Goal: Task Accomplishment & Management: Manage account settings

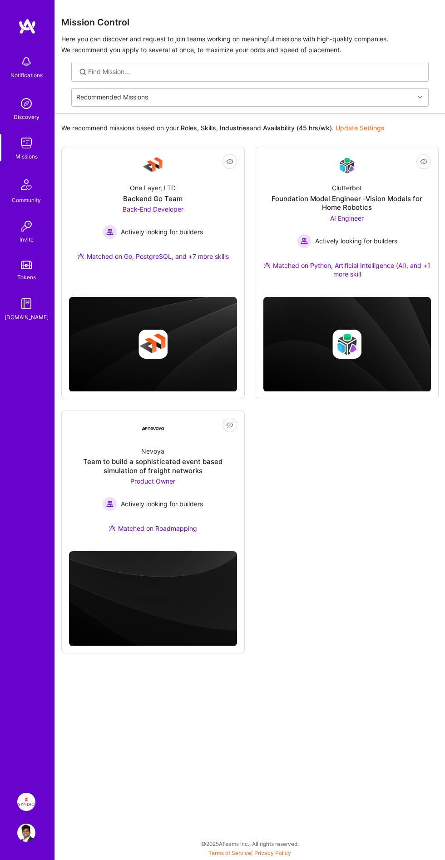
click at [18, 158] on div "Missions" at bounding box center [26, 156] width 22 height 9
click at [21, 153] on div "Missions" at bounding box center [26, 156] width 22 height 9
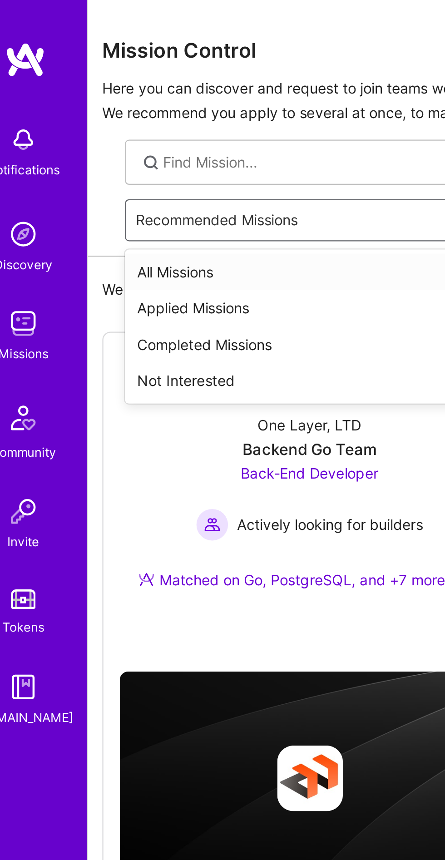
click at [86, 134] on div "Applied Missions" at bounding box center [249, 136] width 357 height 16
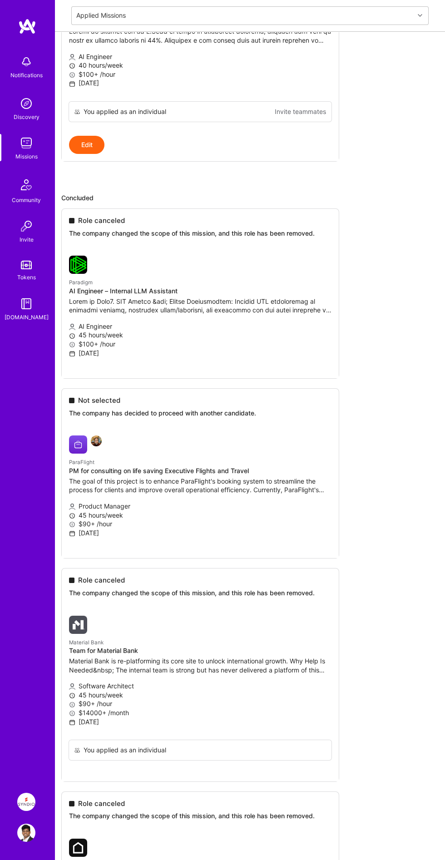
scroll to position [1878, 0]
click at [29, 314] on div "[DOMAIN_NAME]" at bounding box center [27, 317] width 44 height 9
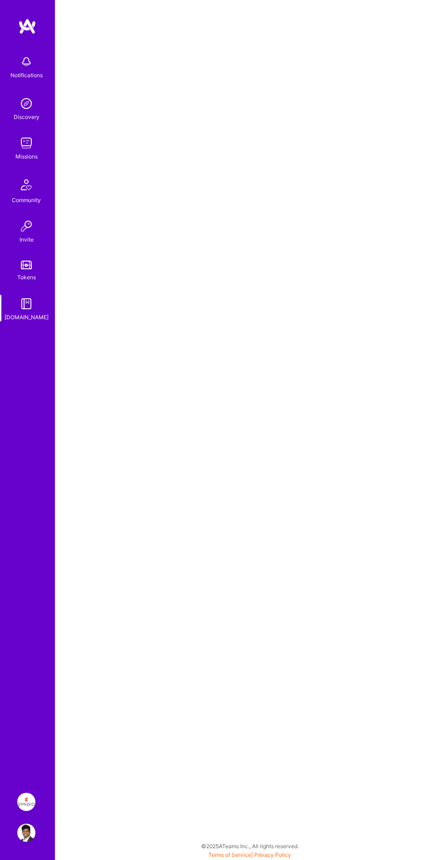
click at [26, 802] on img at bounding box center [26, 801] width 18 height 18
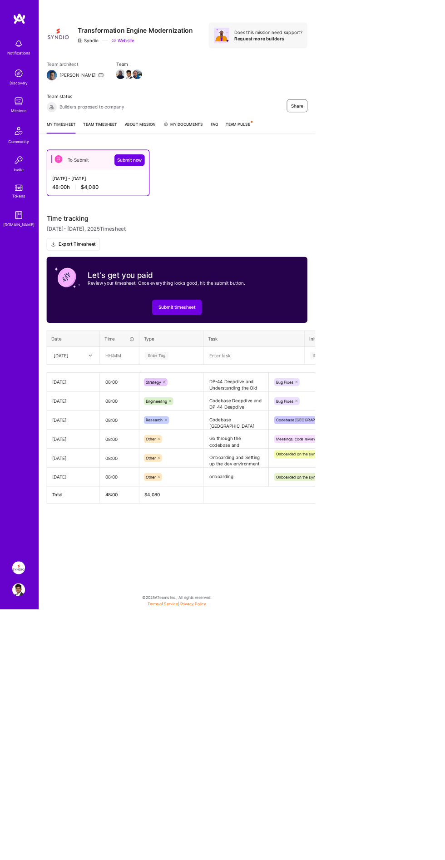
click at [133, 175] on link "Team timesheet" at bounding box center [142, 180] width 48 height 18
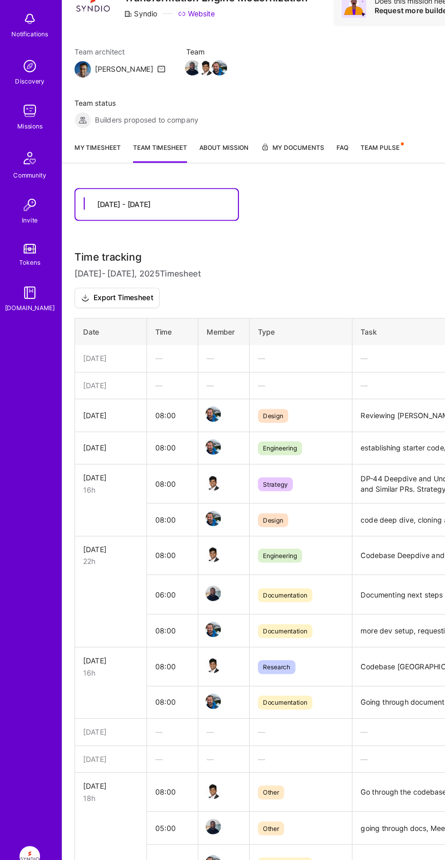
click at [76, 175] on link "My timesheet" at bounding box center [86, 180] width 41 height 18
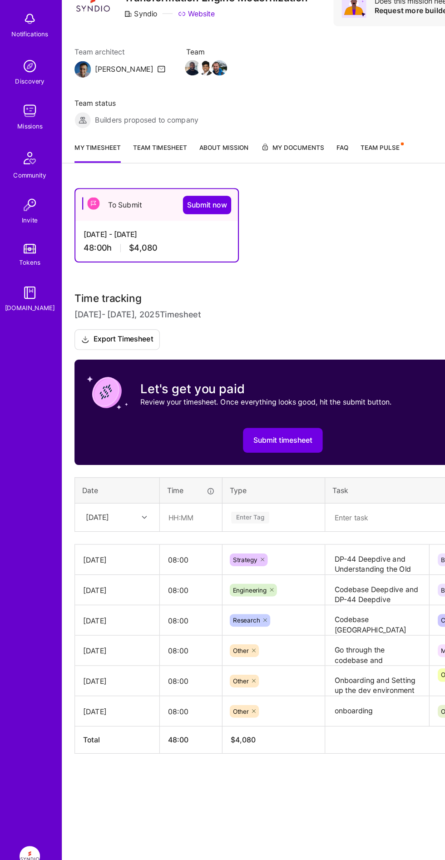
click at [355, 172] on circle at bounding box center [355, 172] width 3 height 3
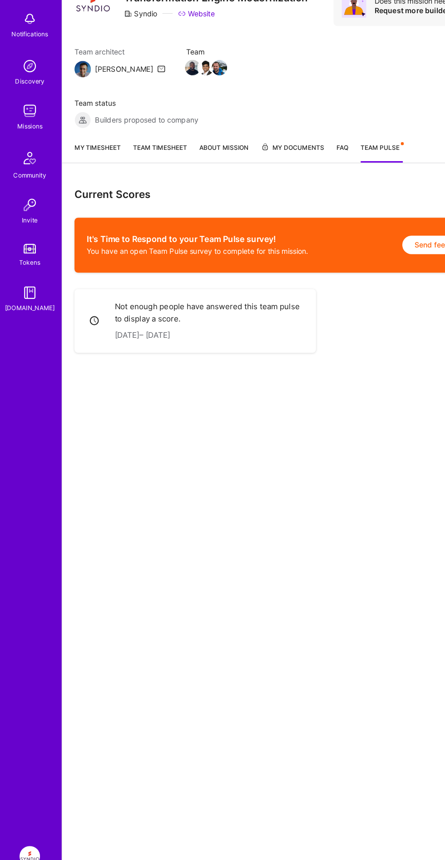
click at [338, 184] on link "Team Pulse" at bounding box center [337, 180] width 37 height 18
click at [131, 175] on link "Team timesheet" at bounding box center [142, 180] width 48 height 18
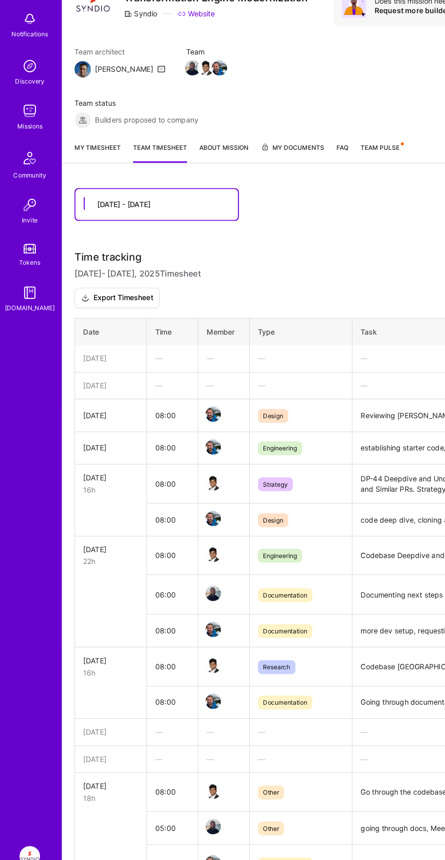
click at [74, 174] on link "My timesheet" at bounding box center [86, 180] width 41 height 18
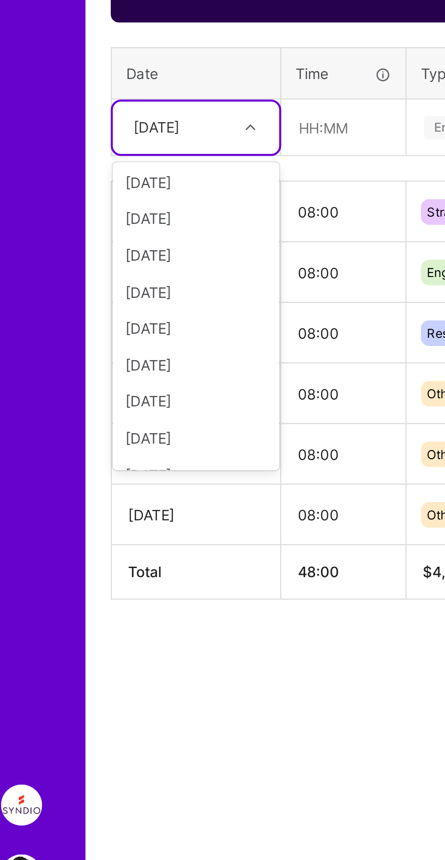
scroll to position [110, 0]
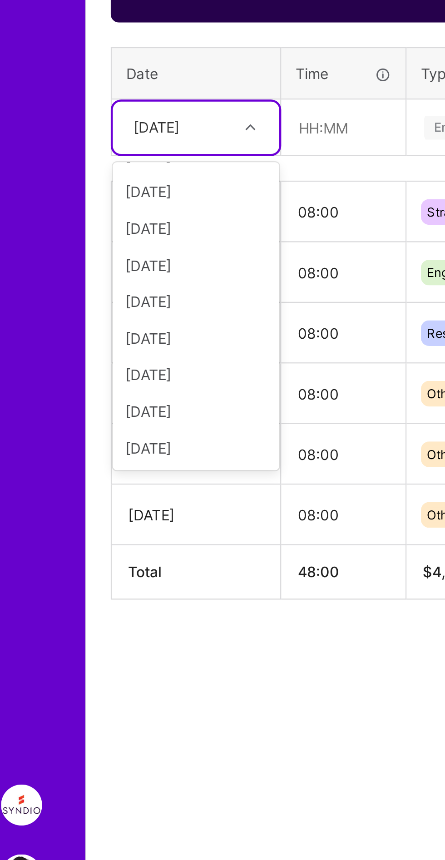
click at [78, 610] on div "[DATE]" at bounding box center [104, 611] width 74 height 16
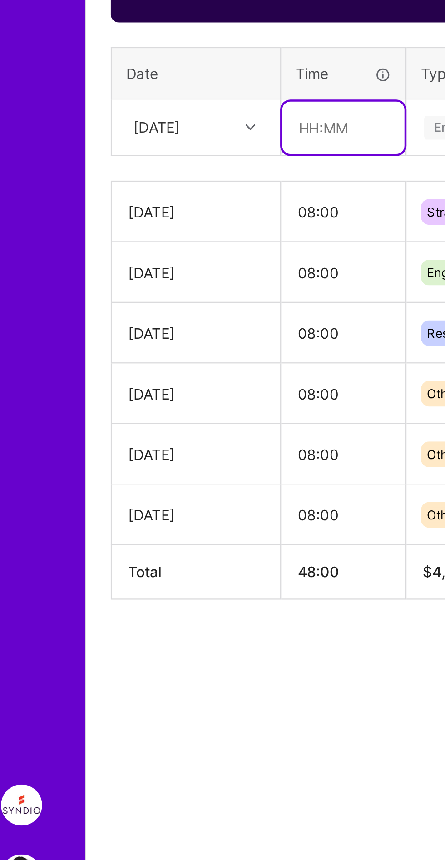
click at [156, 504] on input "text" at bounding box center [169, 503] width 54 height 24
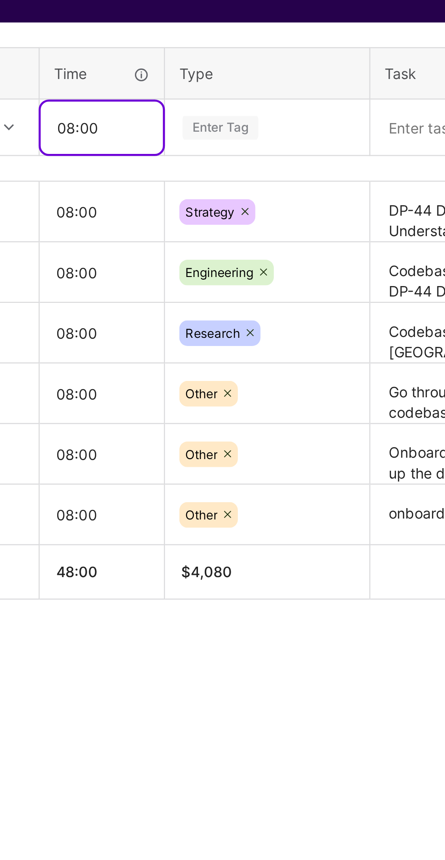
type input "08:00"
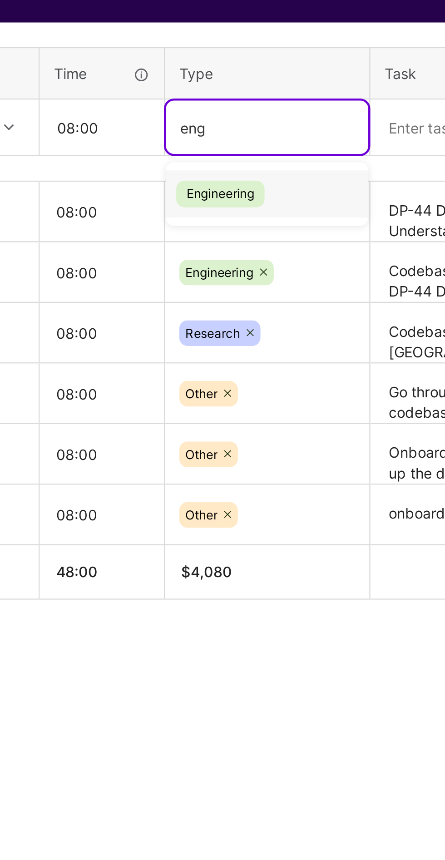
scroll to position [0, 0]
click at [219, 536] on span "Engineering" at bounding box center [221, 532] width 39 height 12
type input "eng"
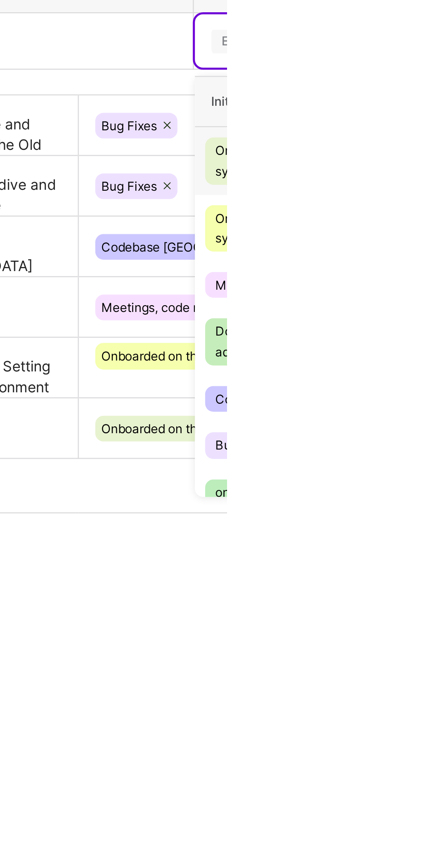
scroll to position [8, 0]
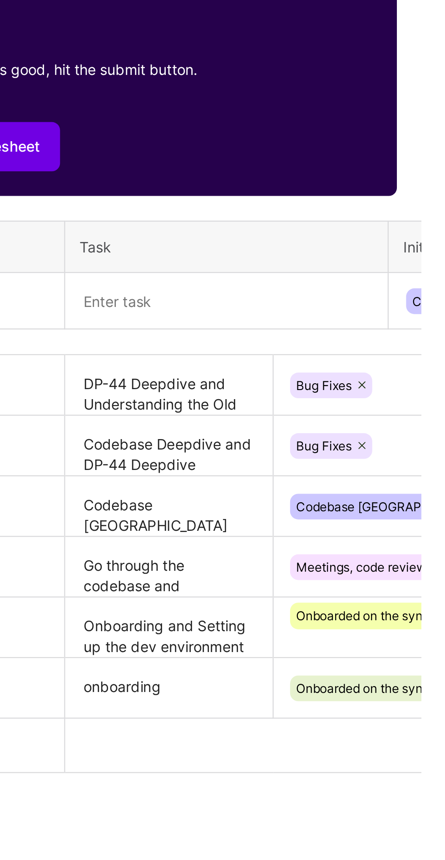
click at [322, 504] on textarea at bounding box center [358, 502] width 141 height 23
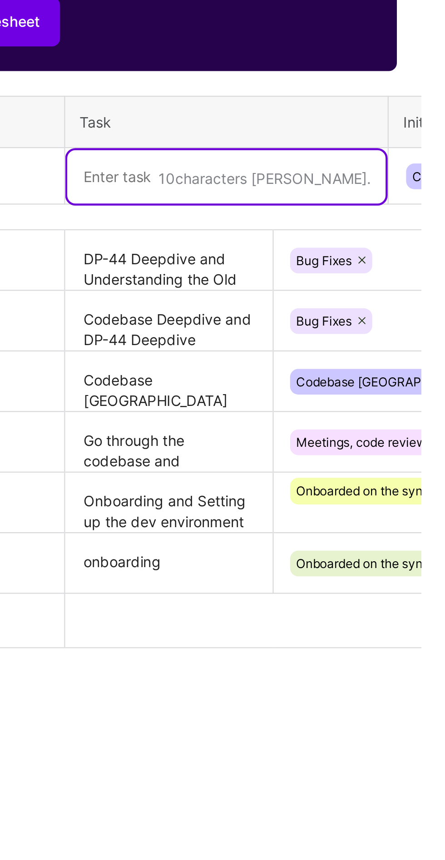
click at [299, 504] on textarea at bounding box center [358, 503] width 141 height 24
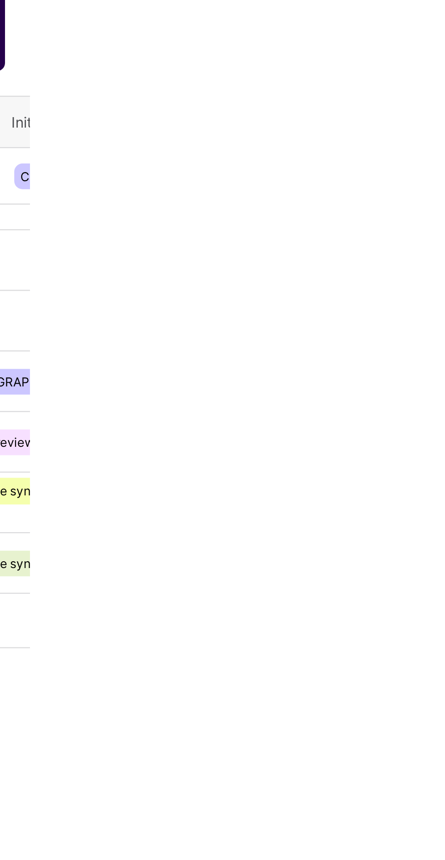
scroll to position [0, 0]
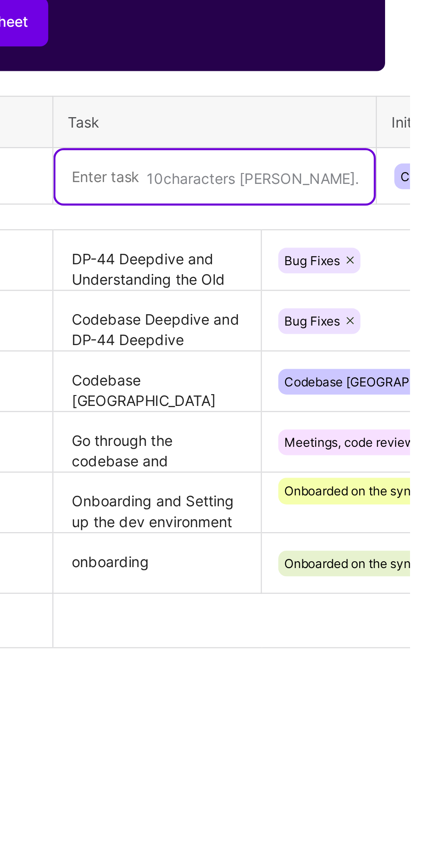
click at [319, 502] on textarea at bounding box center [358, 503] width 141 height 24
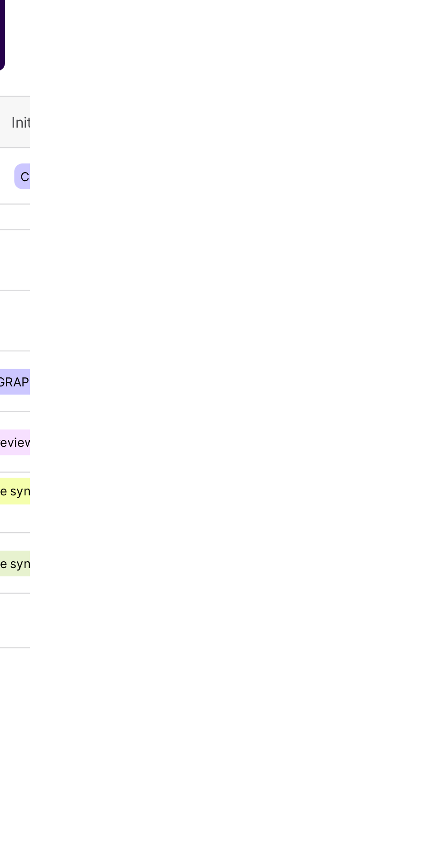
type textarea "Deepdive into the pdm codebase and setting up the initial transformation logic"
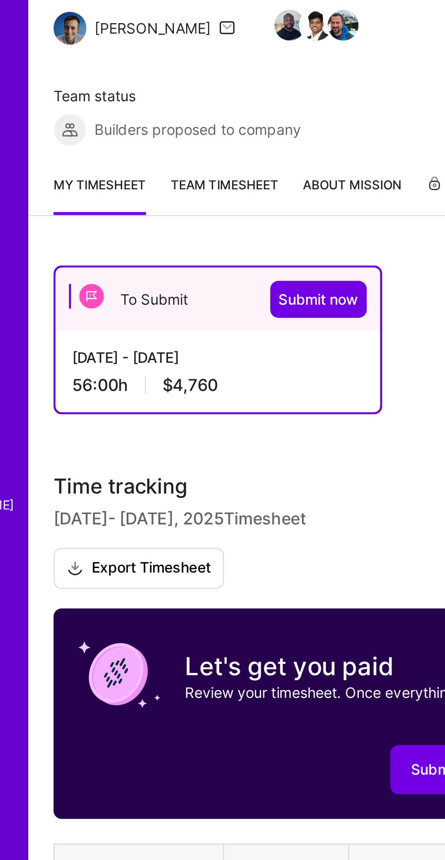
click at [134, 180] on link "Team timesheet" at bounding box center [142, 180] width 48 height 18
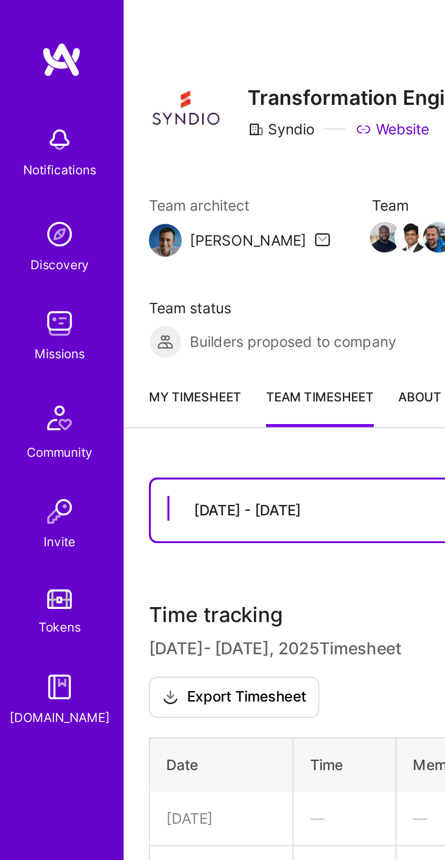
click at [85, 182] on link "My timesheet" at bounding box center [86, 180] width 41 height 18
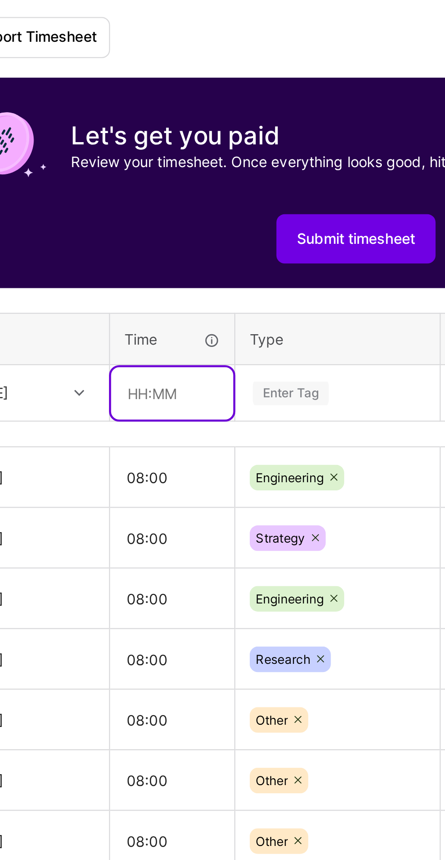
click at [157, 502] on input "text" at bounding box center [169, 503] width 54 height 24
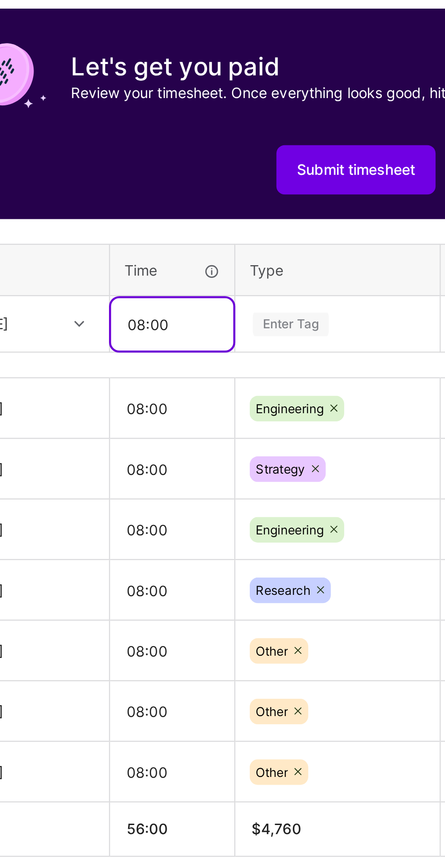
type input "08:00"
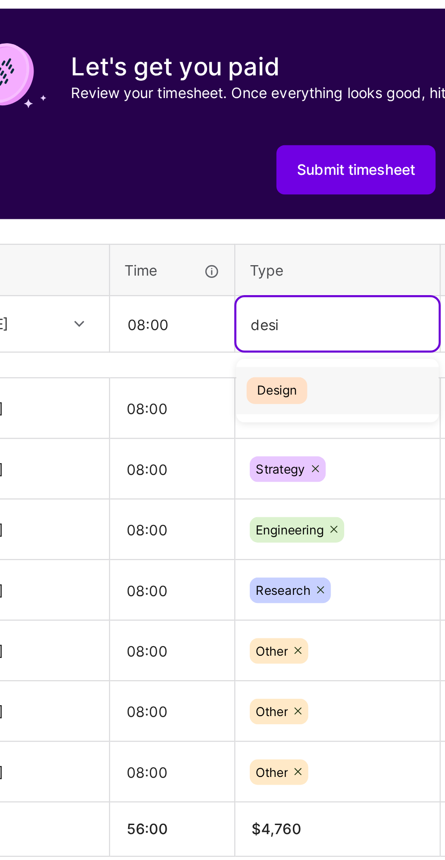
click at [215, 533] on span "Design" at bounding box center [215, 532] width 27 height 12
type input "desi"
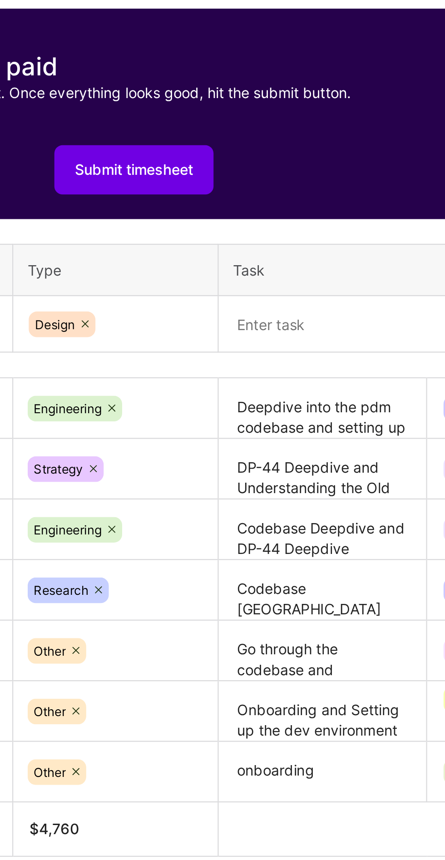
click at [307, 505] on textarea at bounding box center [358, 502] width 141 height 23
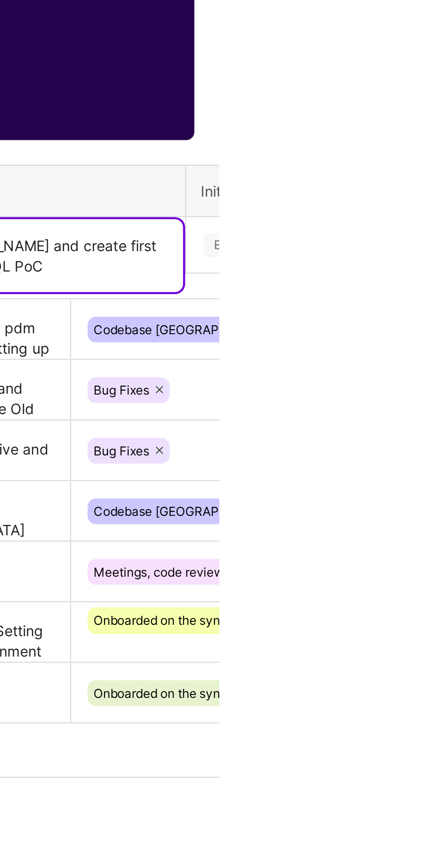
type textarea "Review [PERSON_NAME] and create first cut version for SQL PoC"
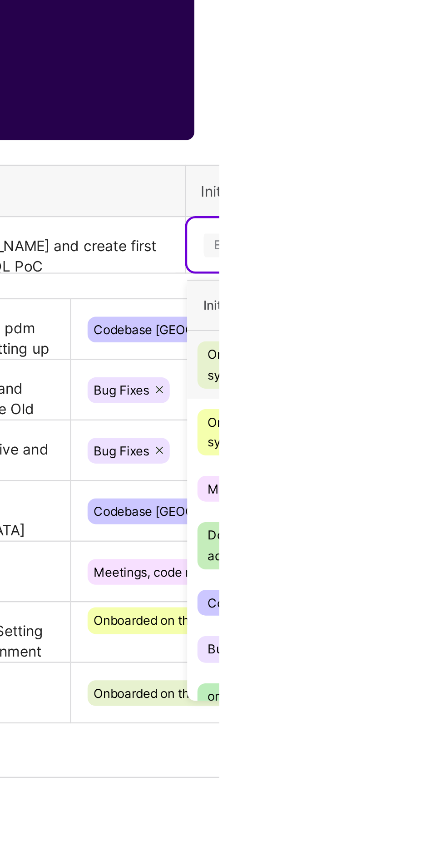
click at [437, 501] on input "text" at bounding box center [437, 502] width 1 height 9
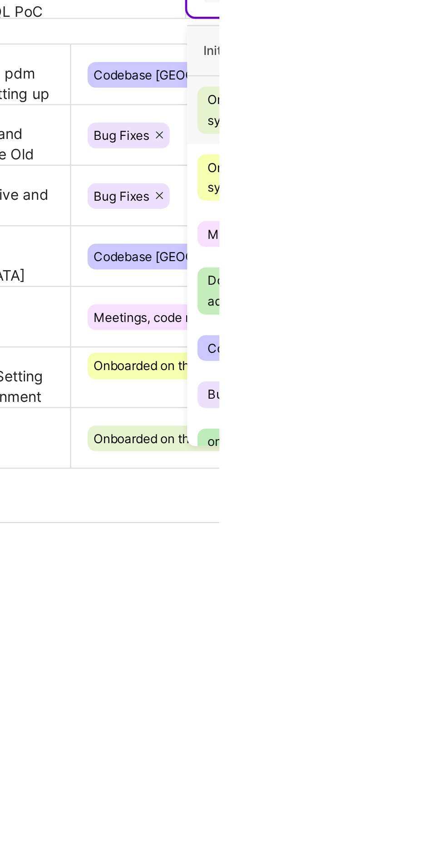
scroll to position [8, 0]
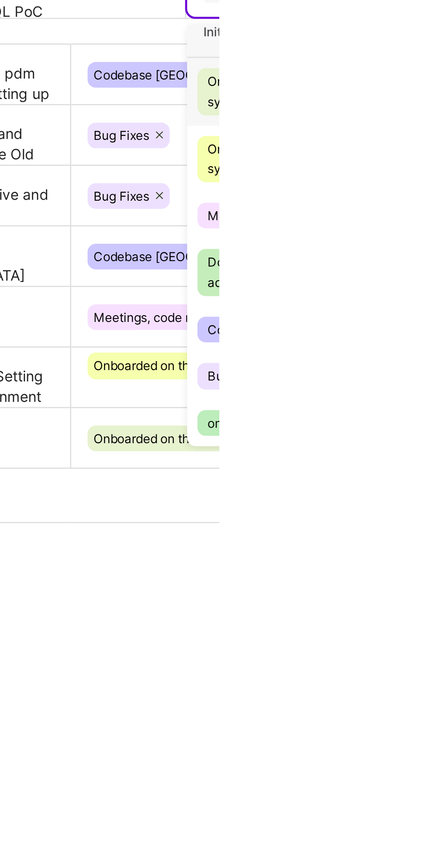
click at [444, 672] on div "Bug Fixes" at bounding box center [452, 672] width 25 height 9
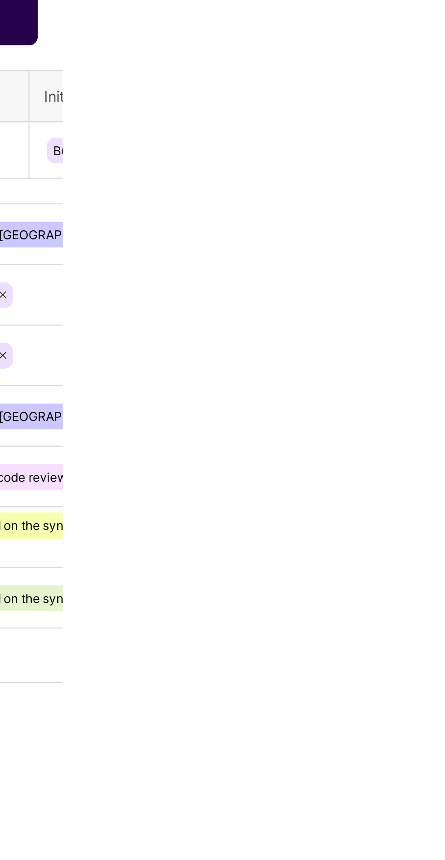
scroll to position [0, 0]
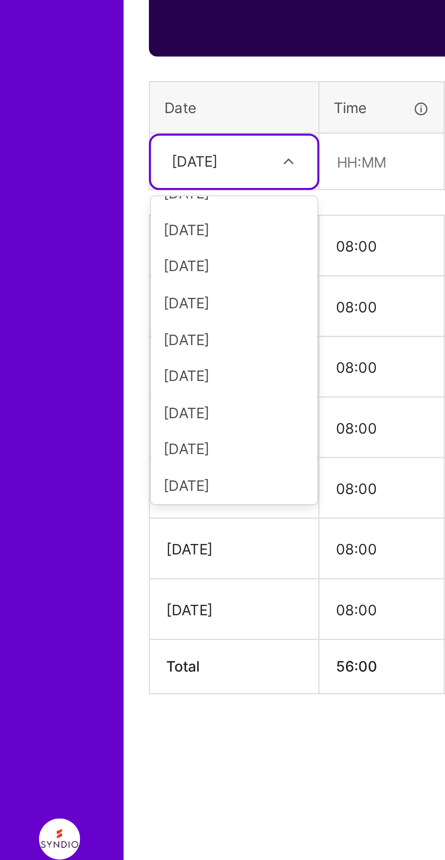
scroll to position [110, 0]
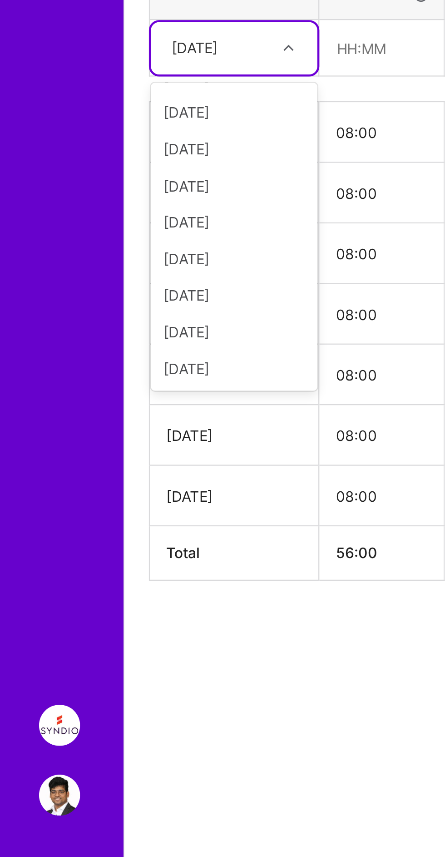
click at [81, 623] on div "[DATE]" at bounding box center [104, 627] width 74 height 16
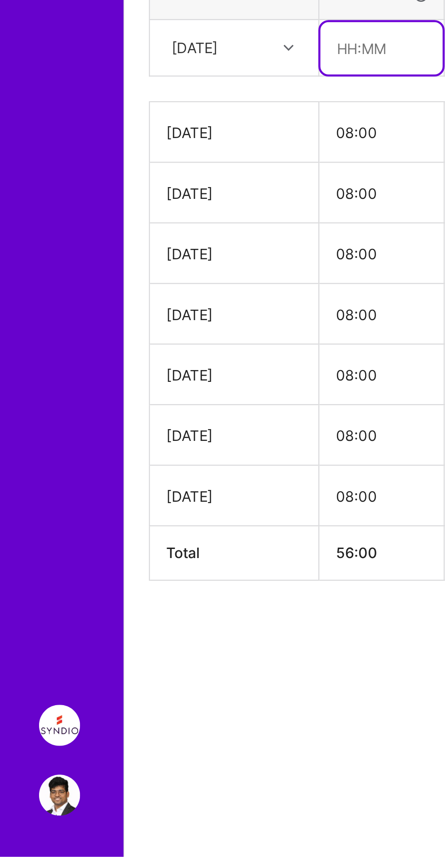
click at [166, 498] on input "text" at bounding box center [169, 503] width 54 height 24
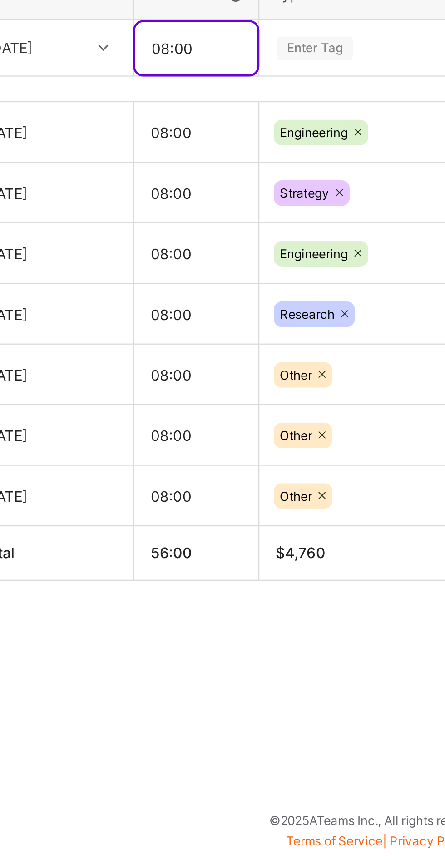
type input "08:00"
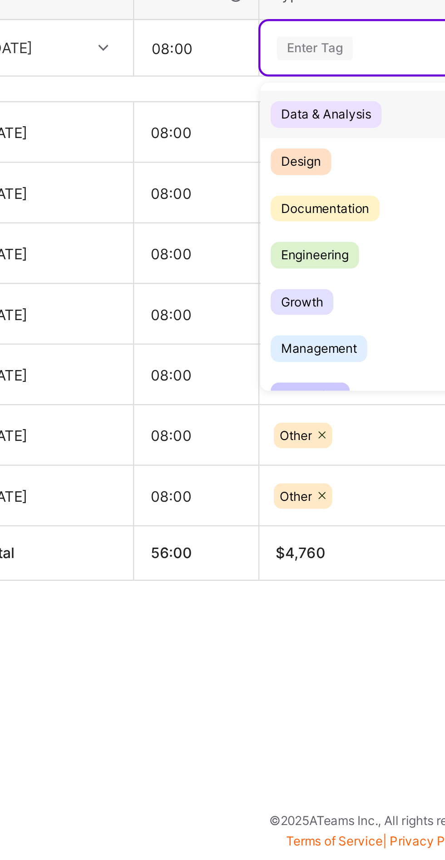
click at [204, 501] on input "text" at bounding box center [203, 502] width 1 height 9
click at [215, 550] on span "Design" at bounding box center [215, 552] width 27 height 12
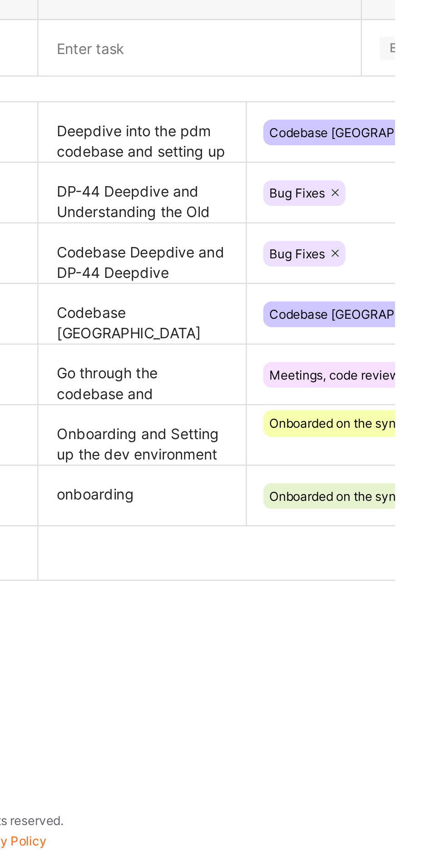
click at [333, 498] on textarea at bounding box center [358, 503] width 141 height 24
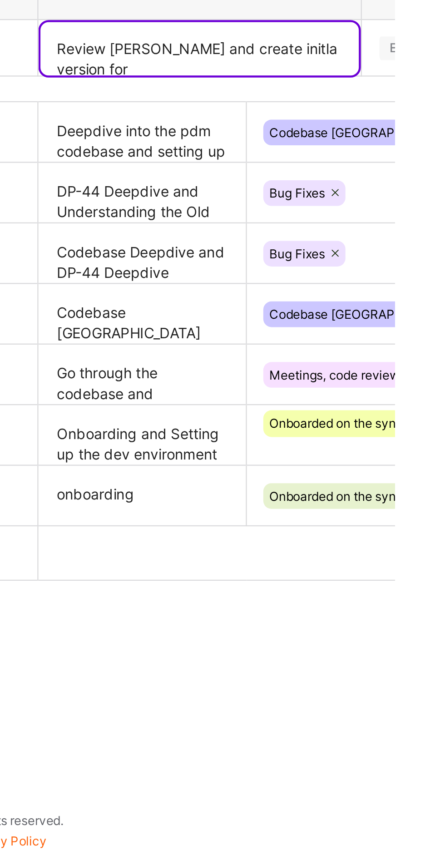
scroll to position [0, 0]
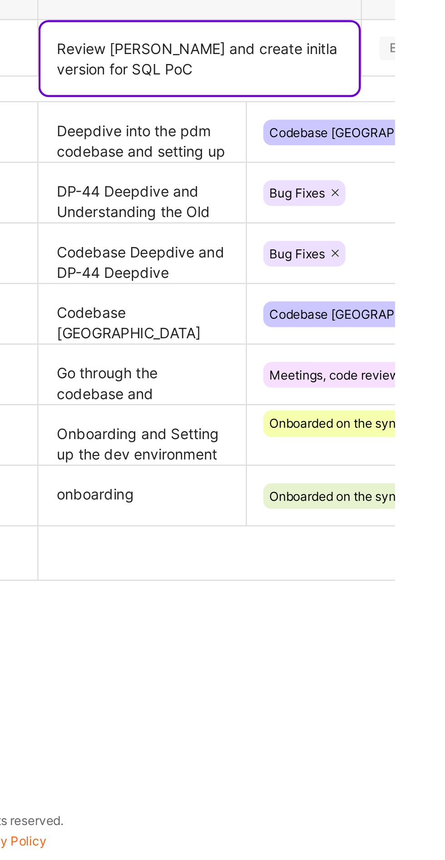
click at [392, 502] on textarea "Review [PERSON_NAME] and create initla version for SQL PoC" at bounding box center [358, 507] width 141 height 32
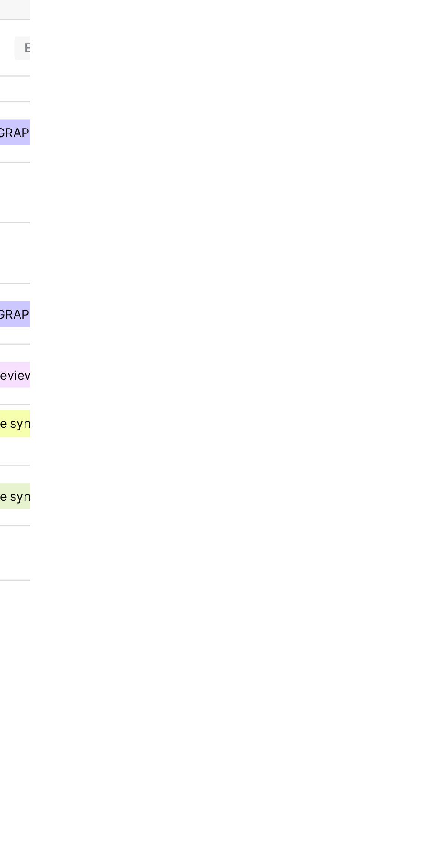
type textarea "Review [PERSON_NAME] and create initial version for SQL PoC"
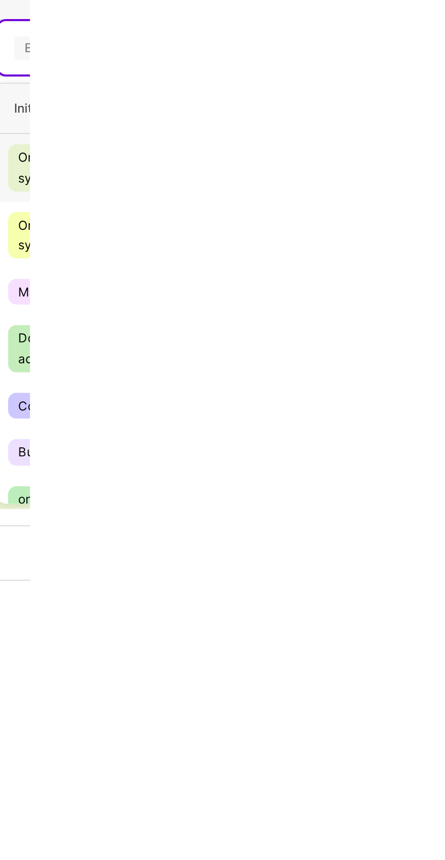
scroll to position [8, 0]
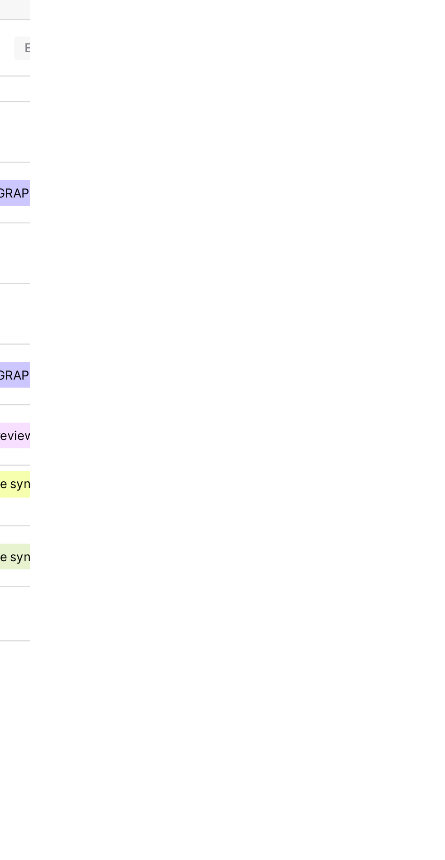
scroll to position [0, 0]
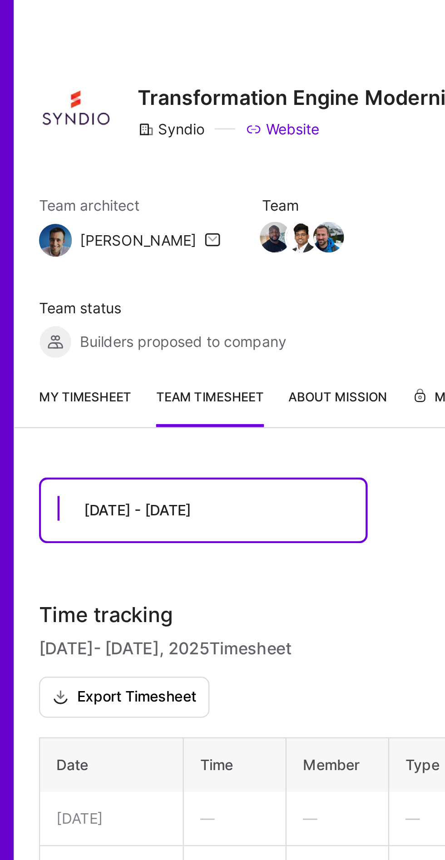
click at [195, 212] on div "[DATE] - [DATE]" at bounding box center [138, 226] width 143 height 28
click at [77, 172] on link "My timesheet" at bounding box center [86, 180] width 41 height 18
